Goal: Find specific page/section: Find specific page/section

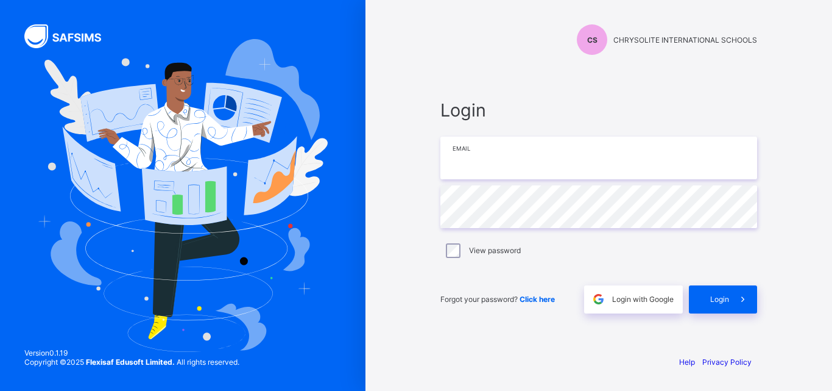
click at [486, 160] on input "email" at bounding box center [599, 158] width 317 height 43
type input "**********"
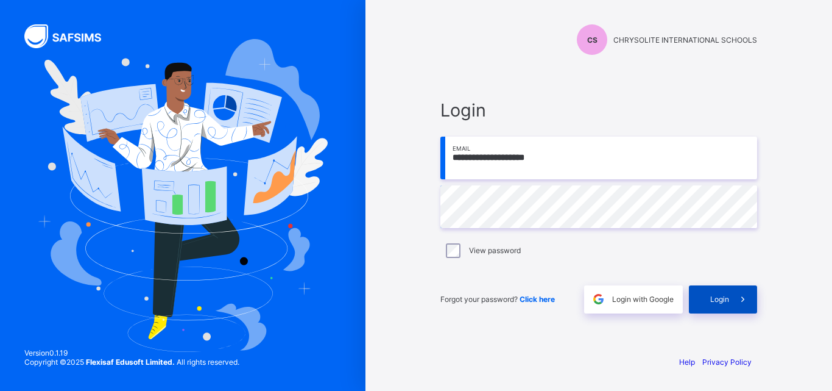
click at [708, 298] on div "Login" at bounding box center [723, 299] width 68 height 28
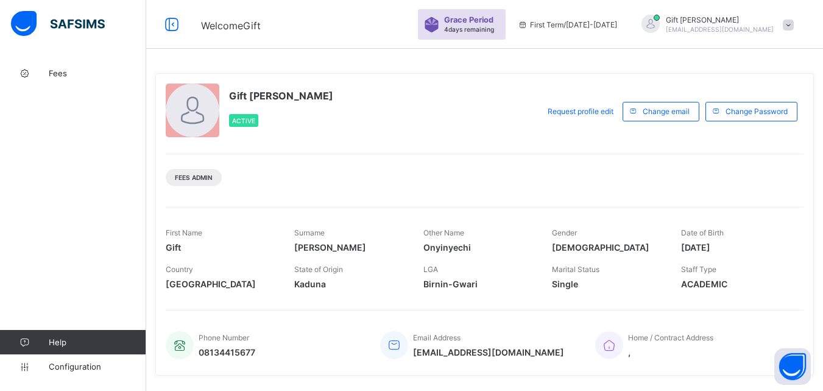
drag, startPoint x: 747, startPoint y: 0, endPoint x: 509, endPoint y: 58, distance: 245.2
click at [510, 58] on div "Gift [PERSON_NAME] Active Request profile edit Change email Change Password Fee…" at bounding box center [484, 316] width 677 height 633
click at [193, 172] on div "Fees Admin" at bounding box center [194, 177] width 56 height 17
click at [204, 175] on span "Fees Admin" at bounding box center [194, 177] width 38 height 7
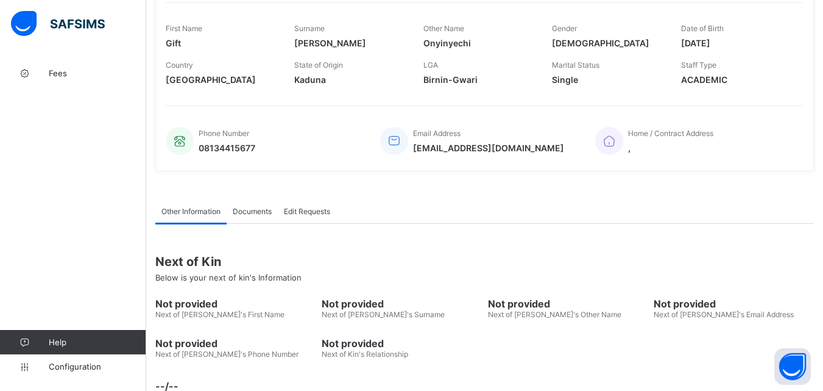
scroll to position [242, 0]
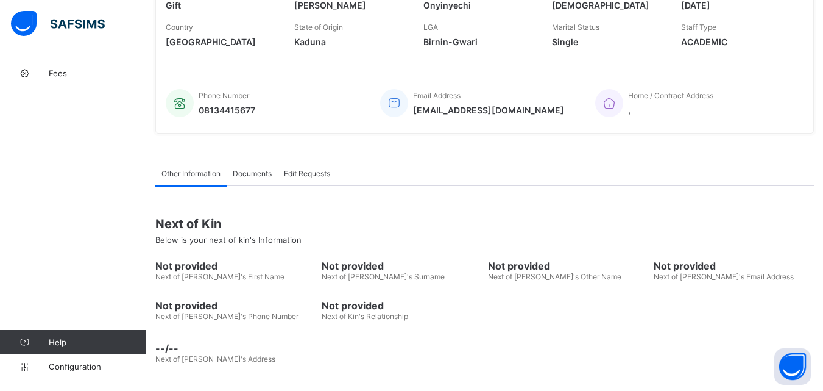
click at [250, 166] on div "Documents" at bounding box center [252, 173] width 51 height 24
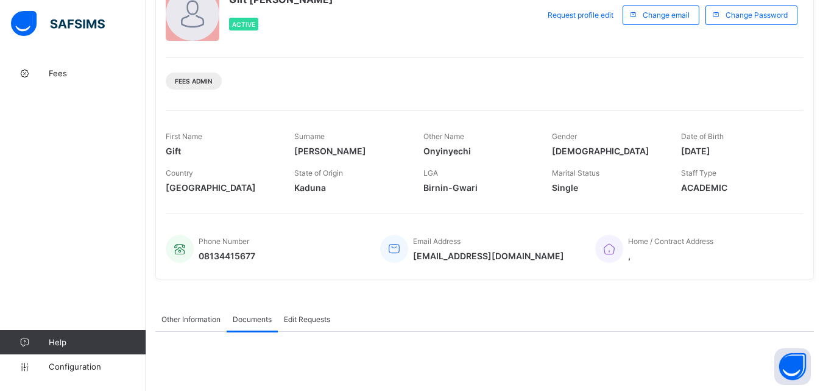
scroll to position [38, 0]
